Goal: Information Seeking & Learning: Learn about a topic

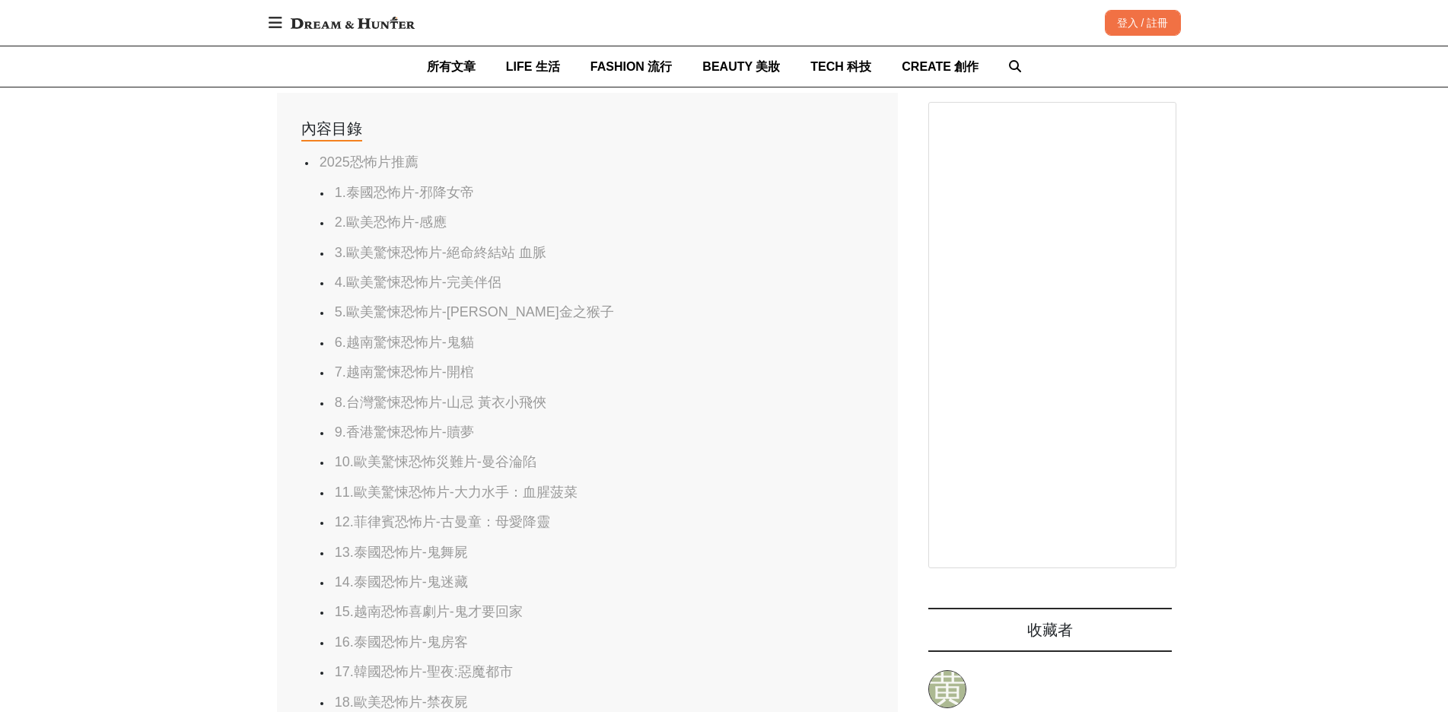
scroll to position [0, 1242]
click at [434, 191] on link "1.泰國恐怖片-邪降女帝" at bounding box center [404, 192] width 139 height 15
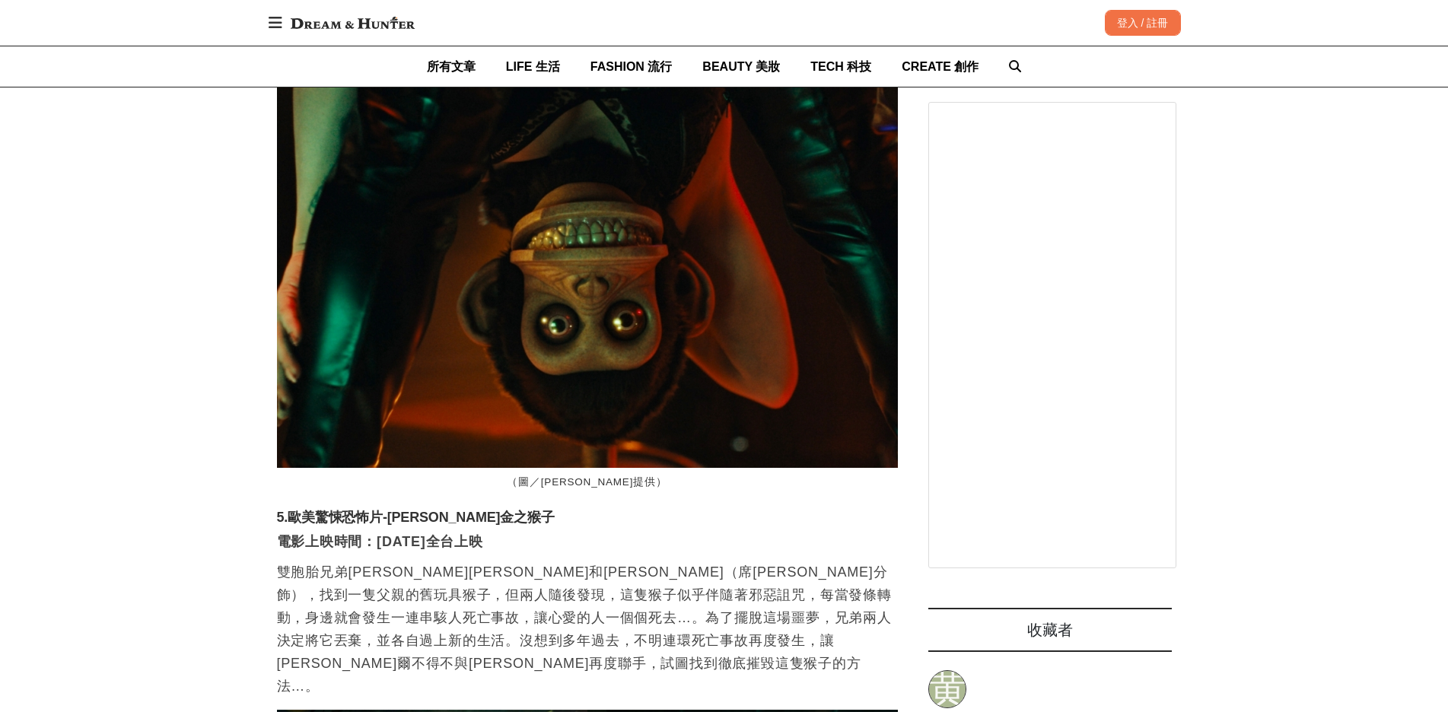
scroll to position [0, 0]
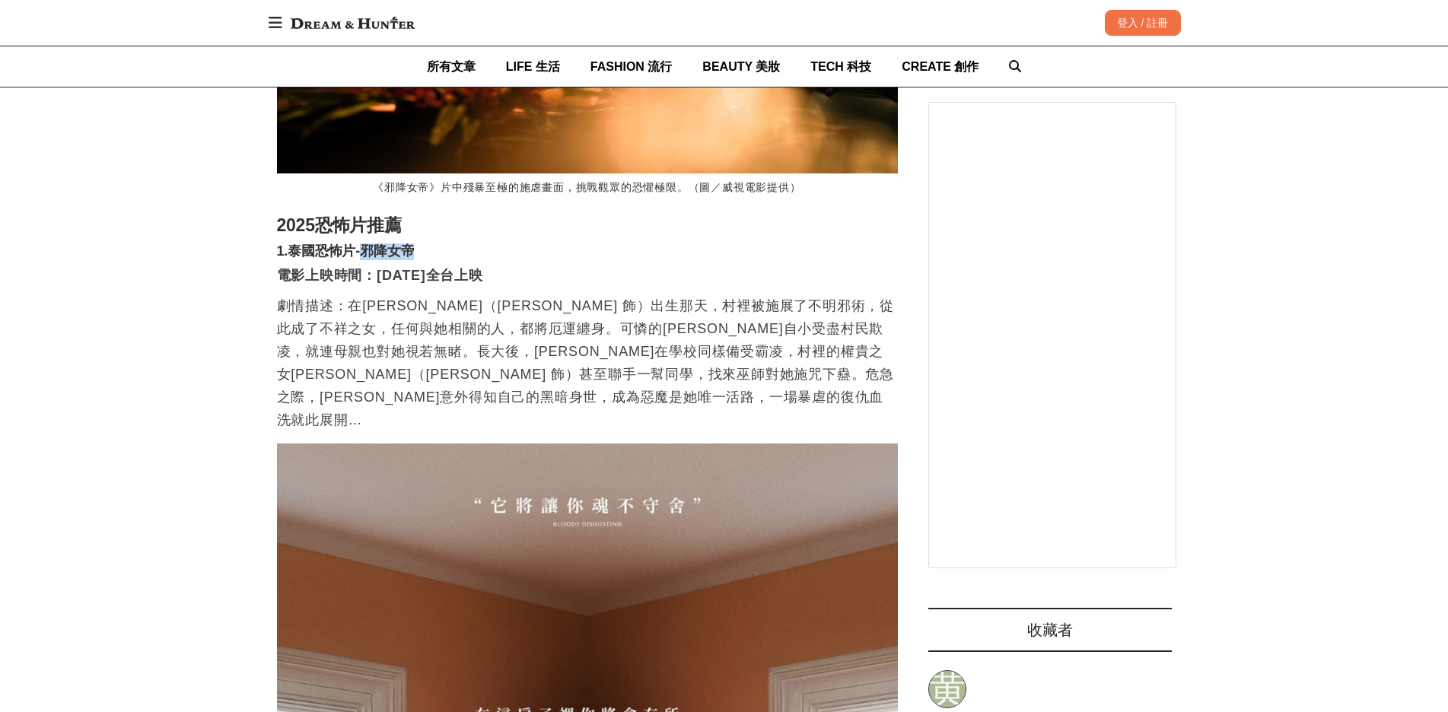
drag, startPoint x: 361, startPoint y: 249, endPoint x: 418, endPoint y: 254, distance: 56.6
click at [418, 254] on h3 "1.泰國恐怖片-邪降女帝" at bounding box center [587, 251] width 621 height 17
copy h3 "邪降女帝"
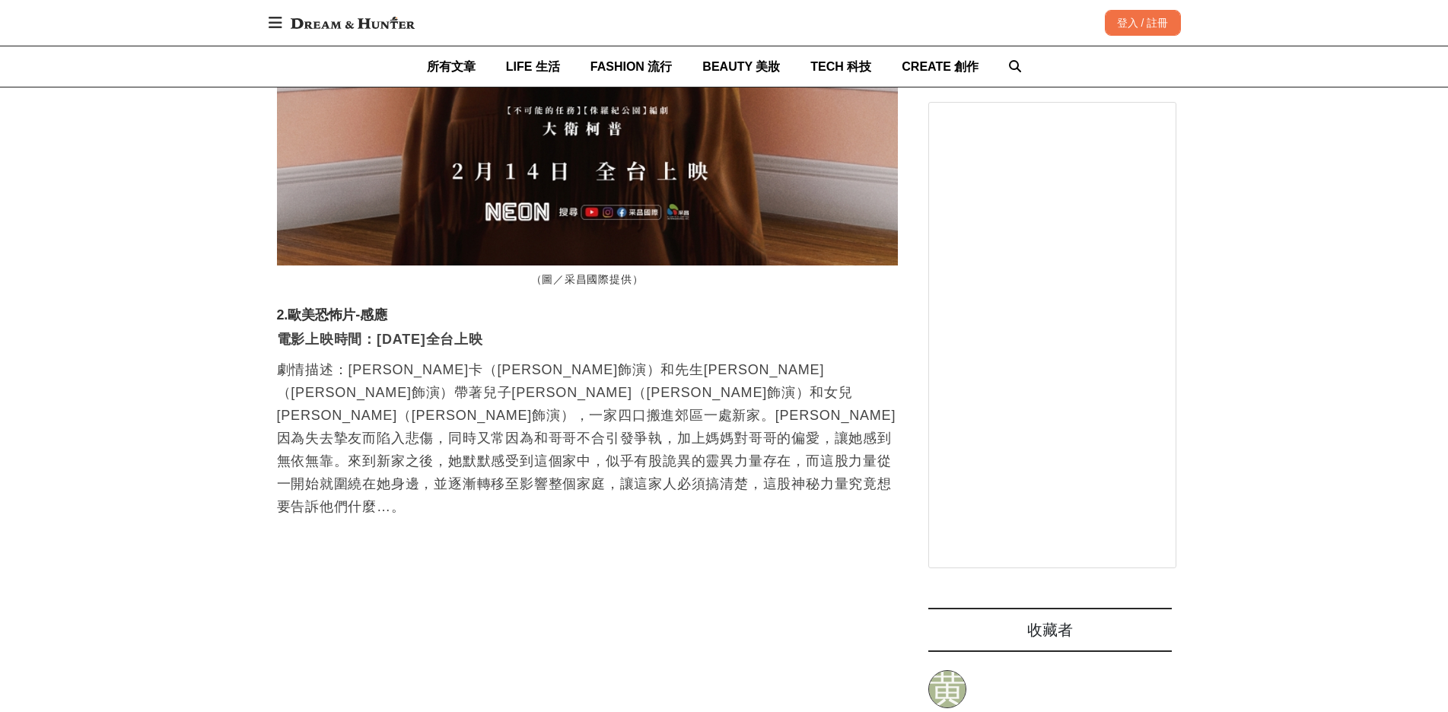
scroll to position [0, 1242]
drag, startPoint x: 357, startPoint y: 288, endPoint x: 396, endPoint y: 294, distance: 40.0
click at [396, 307] on h3 "2.歐美恐怖片-感應" at bounding box center [587, 315] width 621 height 17
copy h3 "-感應"
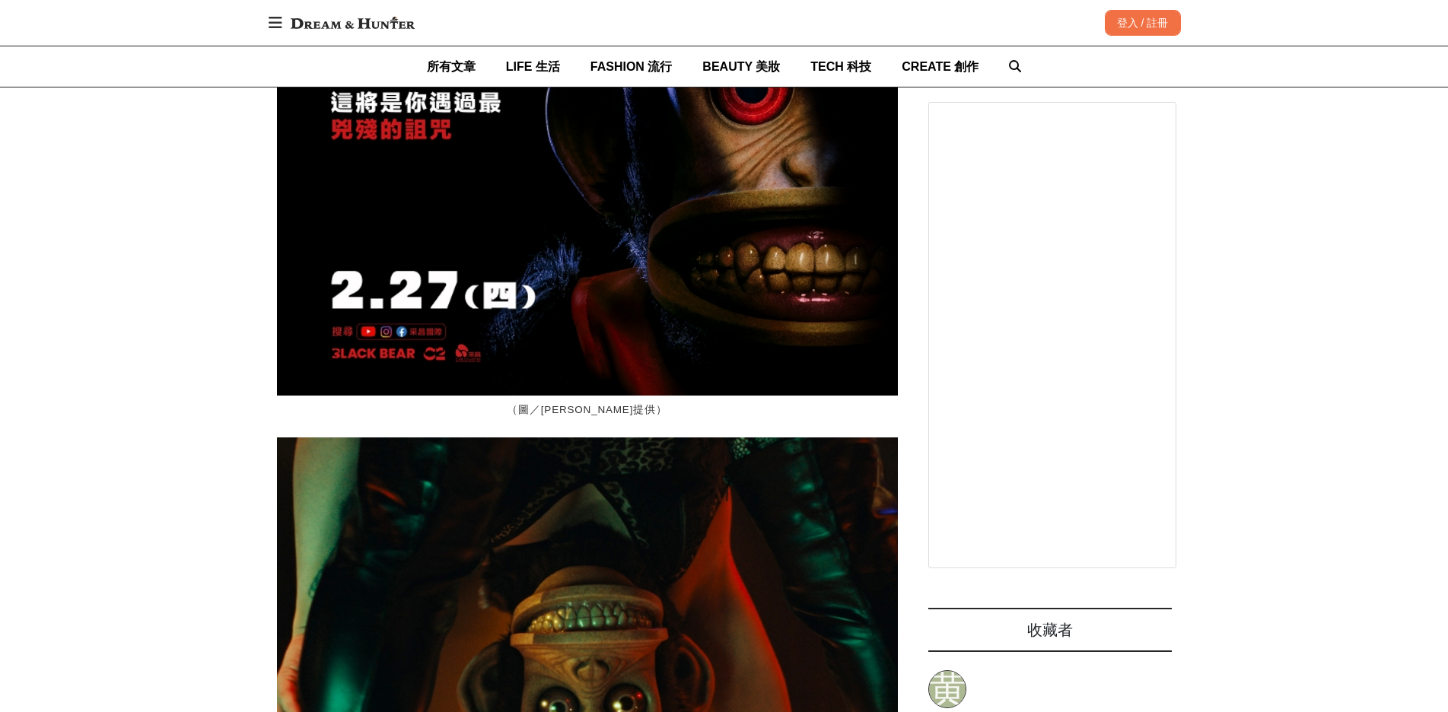
scroll to position [0, 574]
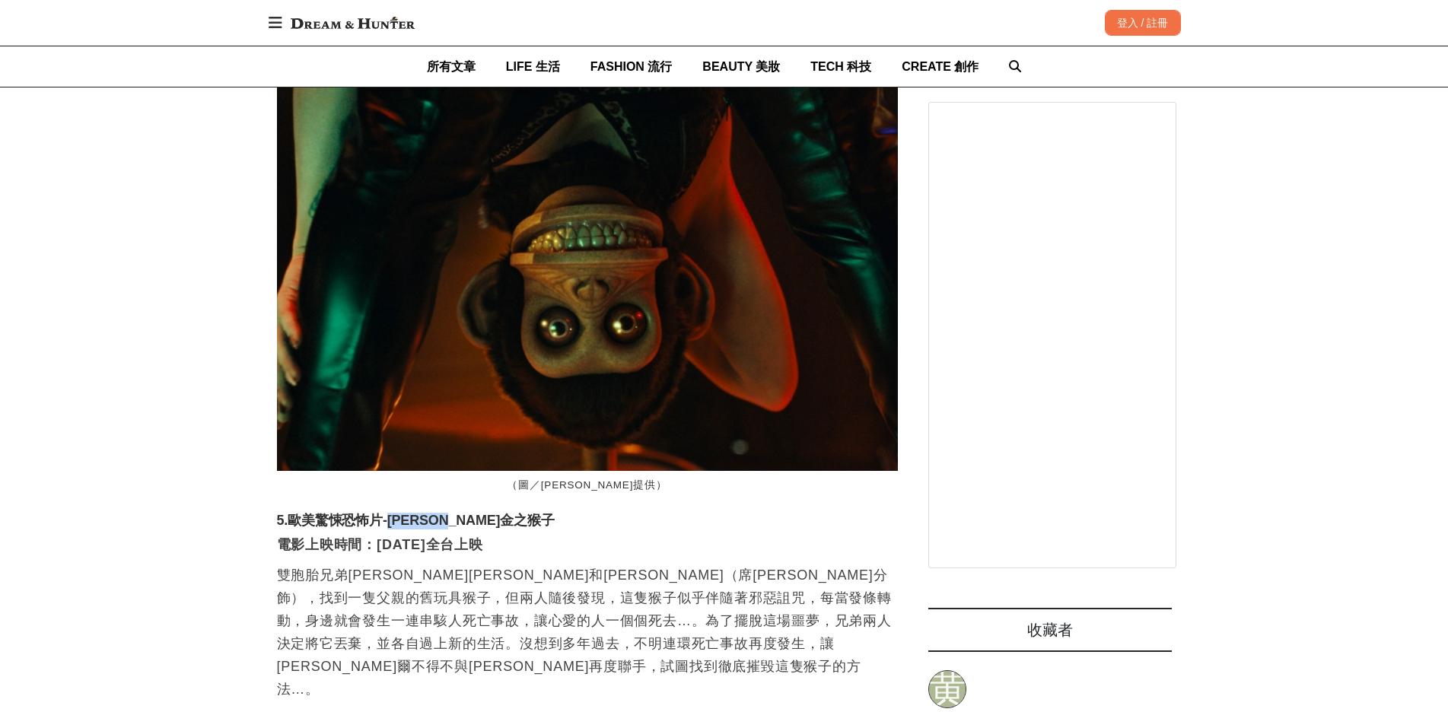
drag, startPoint x: 391, startPoint y: 447, endPoint x: 501, endPoint y: 447, distance: 109.6
click at [501, 513] on h3 "5.歐美驚悚恐怖片-[PERSON_NAME]金之猴子" at bounding box center [587, 521] width 621 height 17
copy h3 "[PERSON_NAME]金之猴子"
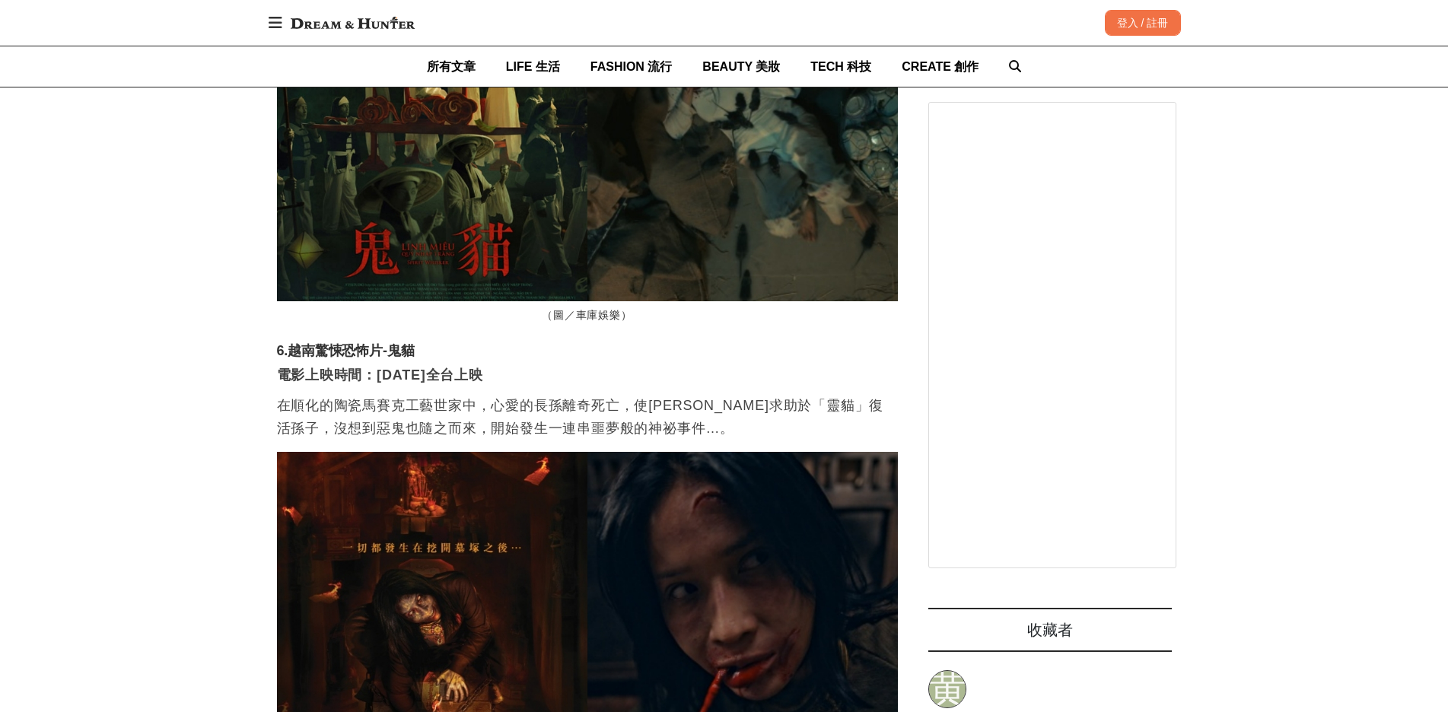
scroll to position [0, 1242]
drag, startPoint x: 393, startPoint y: 231, endPoint x: 419, endPoint y: 234, distance: 26.8
click at [419, 343] on h3 "6.越南驚悚恐怖片-鬼貓" at bounding box center [587, 351] width 621 height 17
copy h3 "鬼貓"
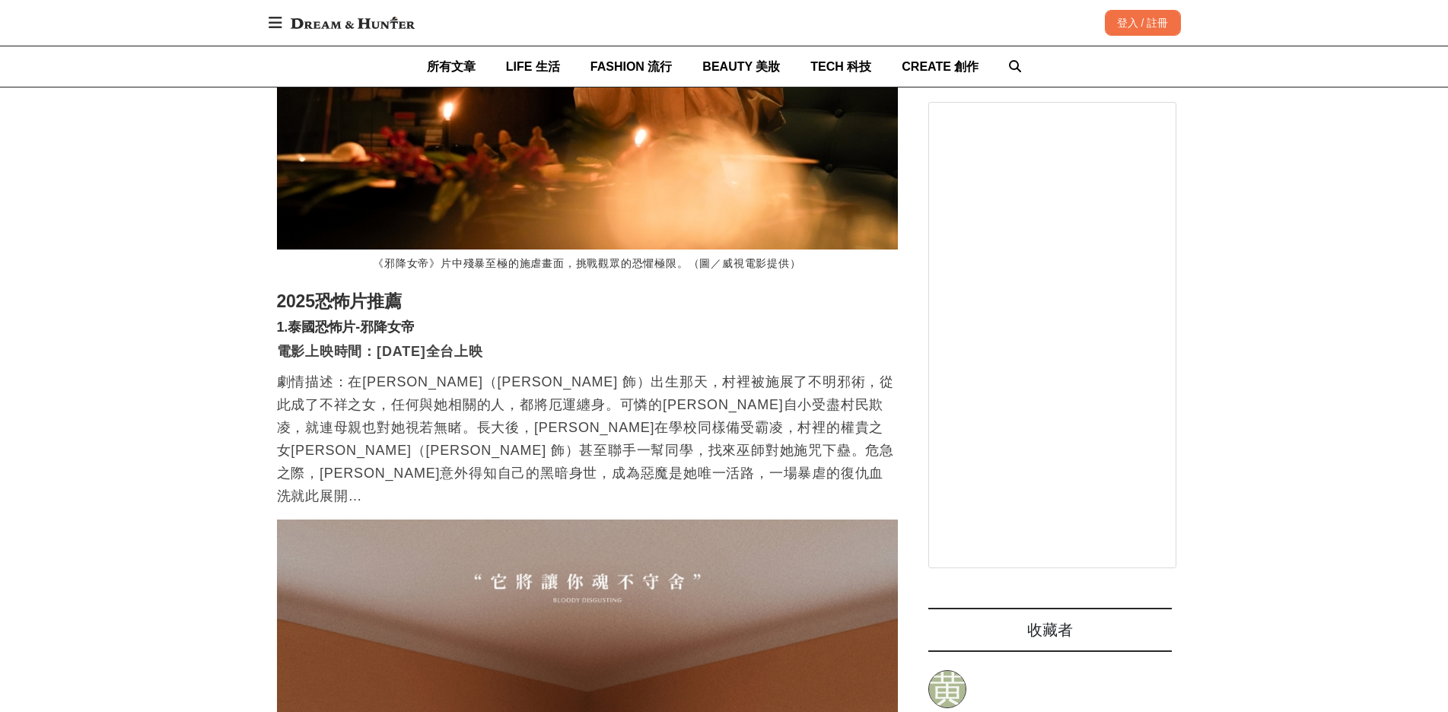
scroll to position [0, 1862]
drag, startPoint x: 359, startPoint y: 331, endPoint x: 408, endPoint y: 324, distance: 49.2
click at [408, 324] on h3 "1.泰國恐怖片-邪降女帝" at bounding box center [587, 328] width 621 height 17
copy h3 "邪降女帝"
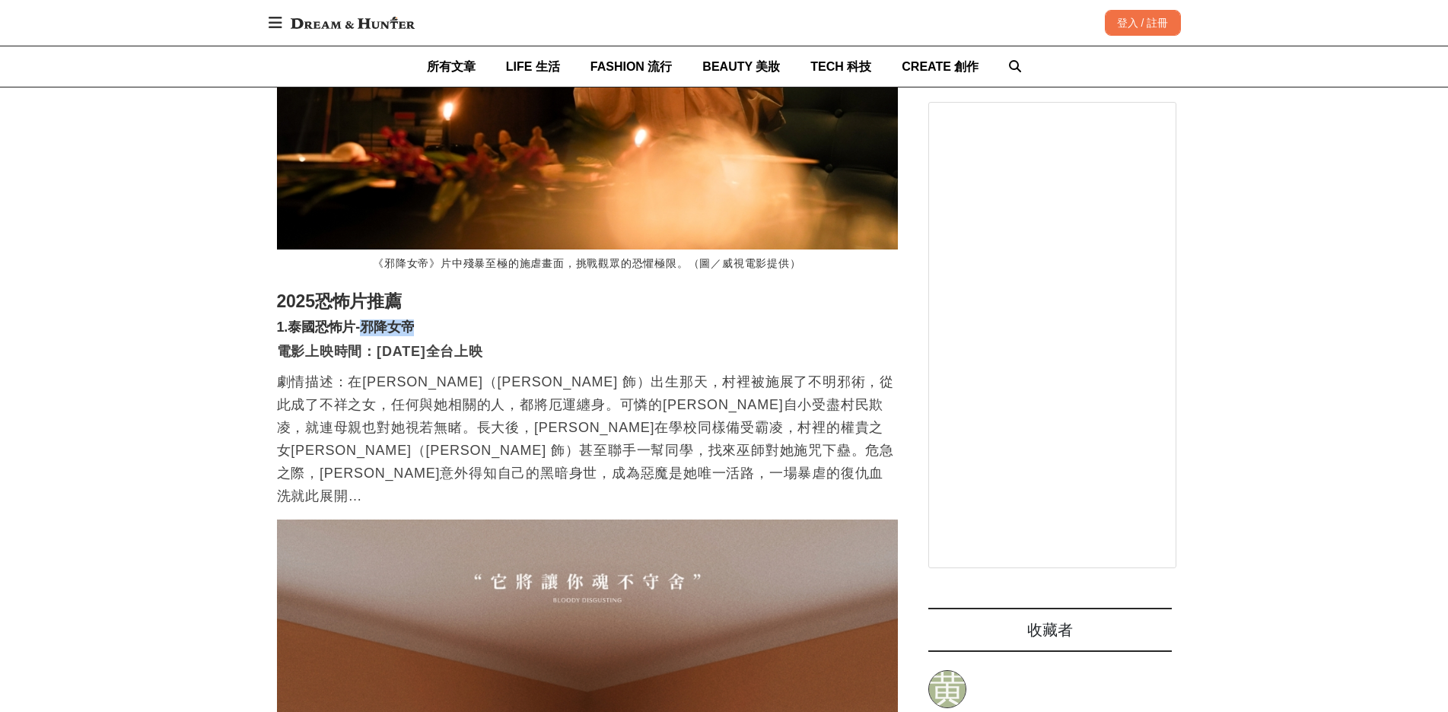
copy h3 "邪降女帝"
